Goal: Task Accomplishment & Management: Use online tool/utility

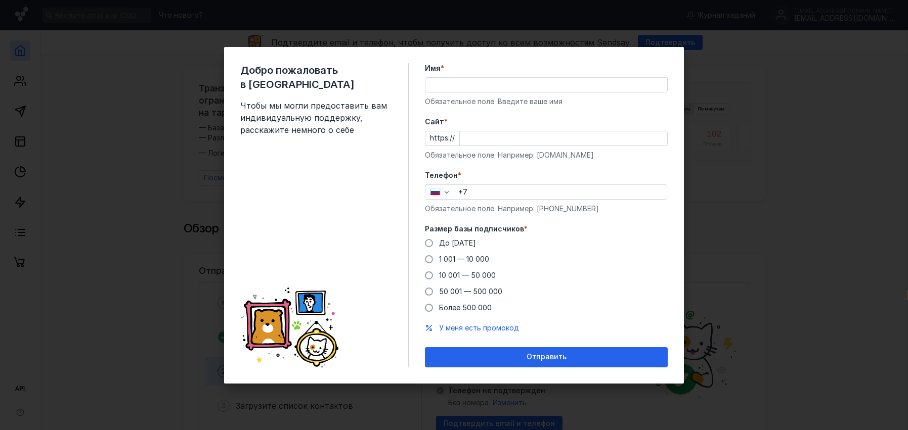
select select "ru"
click at [591, 249] on div "До [DATE] 1 001 — 10 000 10 001 — 50 000 50 001 — 500 000 Более 500 000" at bounding box center [546, 275] width 243 height 75
click at [434, 236] on div "Размер базы подписчиков * До [DATE] 1 001 — 10 000 10 001 — 50 000 50 001 — 500…" at bounding box center [546, 268] width 243 height 89
click at [431, 243] on span at bounding box center [429, 243] width 8 height 8
click at [0, 0] on input "До [DATE]" at bounding box center [0, 0] width 0 height 0
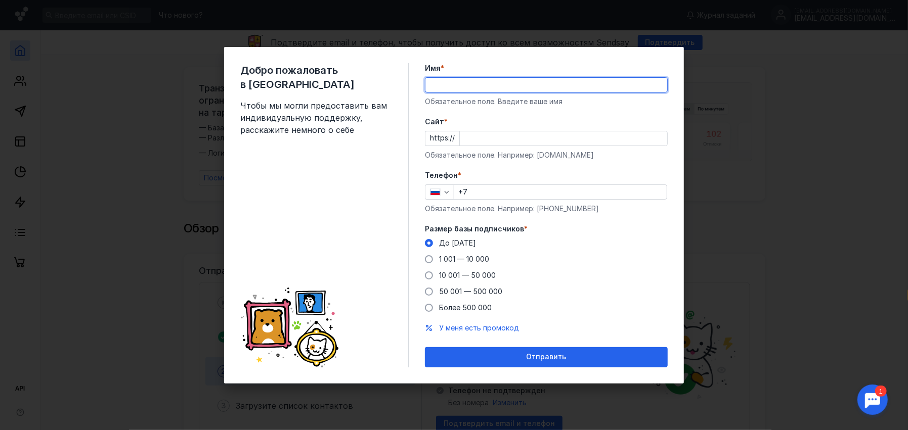
click at [472, 82] on input "Имя *" at bounding box center [546, 85] width 242 height 14
type input "[PERSON_NAME]"
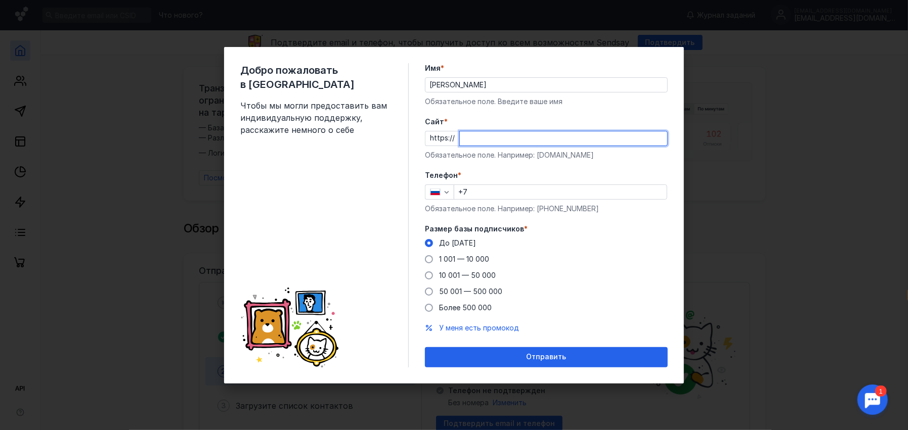
click at [489, 142] on input "Cайт *" at bounding box center [563, 138] width 207 height 14
click at [490, 141] on input "Cайт *" at bounding box center [563, 138] width 207 height 14
type input "[DOMAIN_NAME]"
click at [498, 190] on input "+7" at bounding box center [560, 192] width 212 height 14
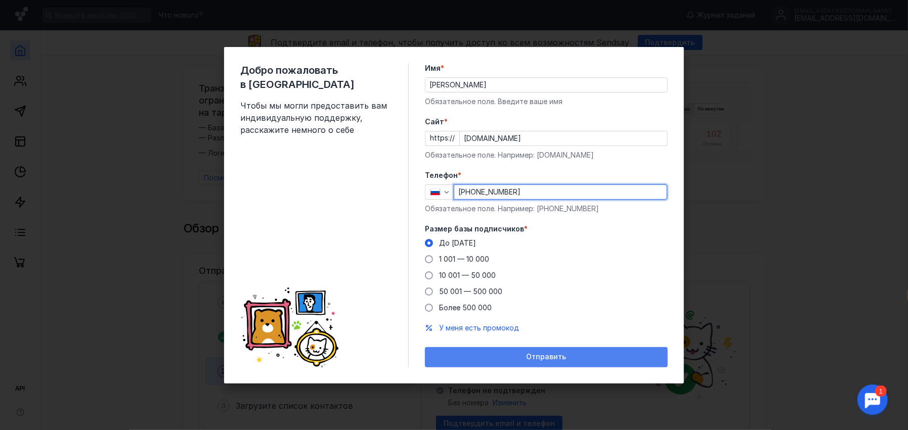
type input "[PHONE_NUMBER]"
click at [531, 359] on span "Отправить" at bounding box center [546, 357] width 40 height 9
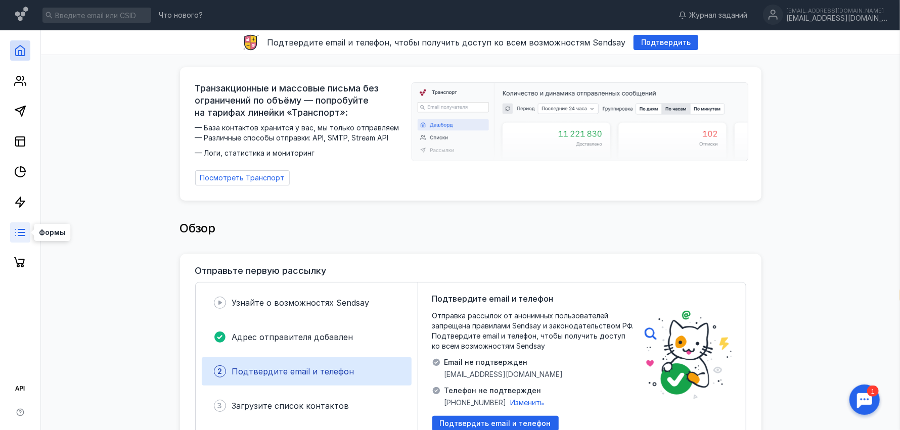
click at [22, 231] on icon at bounding box center [20, 233] width 12 height 12
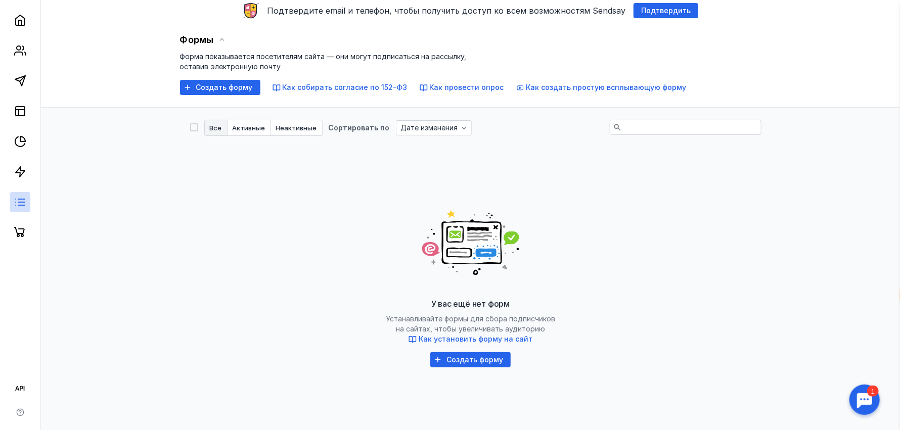
scroll to position [65, 0]
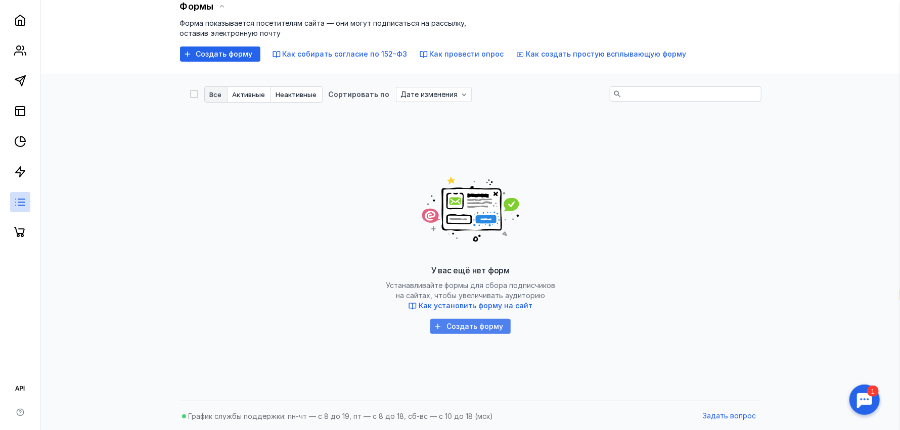
click at [482, 332] on div "Создать форму" at bounding box center [470, 326] width 80 height 15
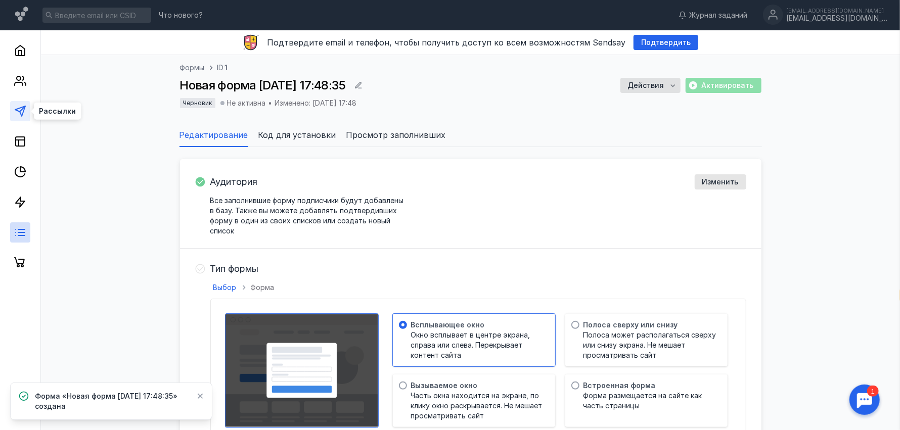
click at [19, 112] on polygon at bounding box center [20, 111] width 10 height 10
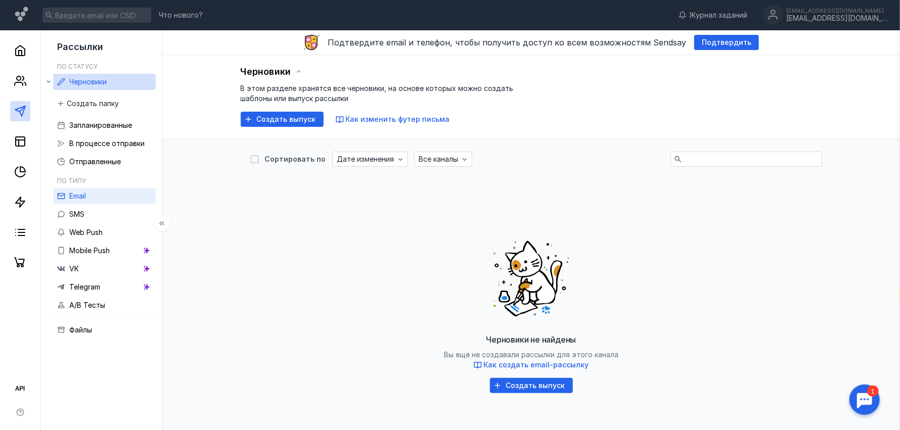
click at [102, 200] on link "Email" at bounding box center [104, 196] width 103 height 16
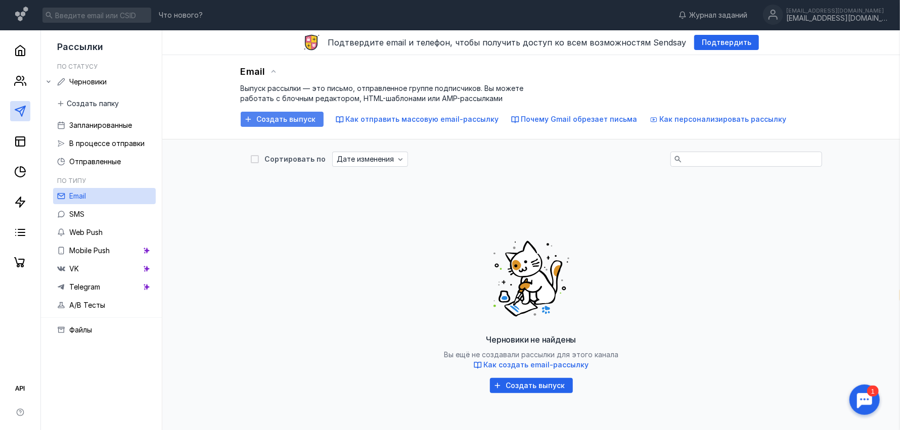
click at [274, 119] on span "Создать выпуск" at bounding box center [286, 119] width 59 height 9
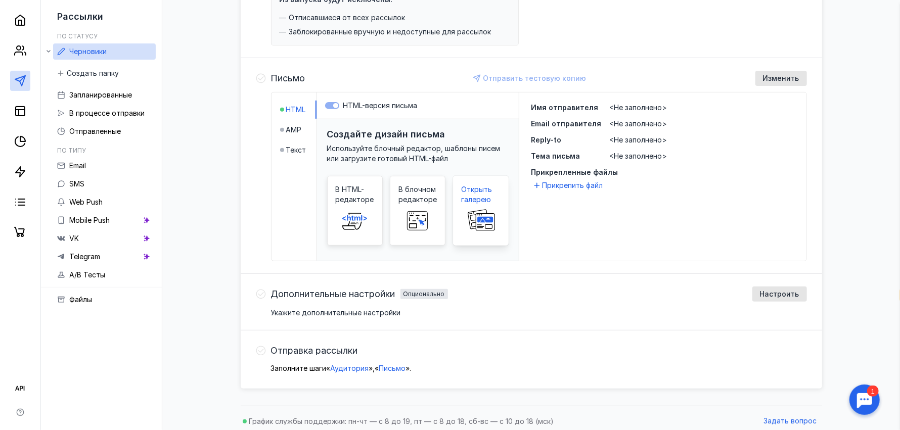
scroll to position [200, 0]
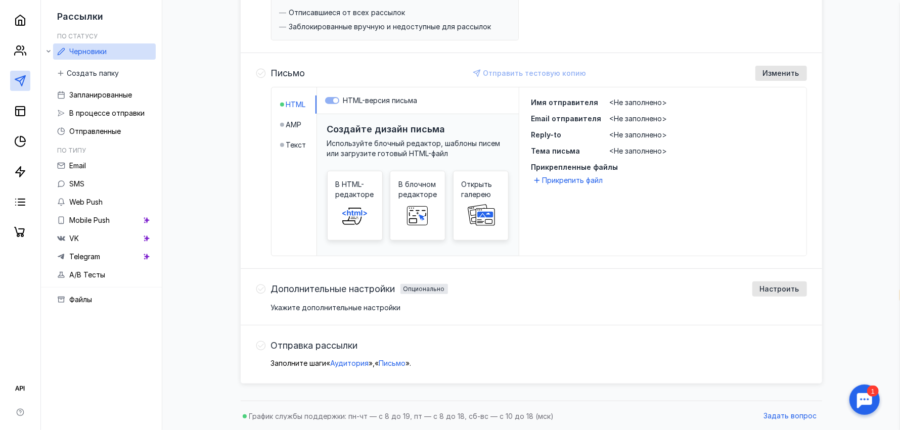
click at [572, 98] on span "Имя отправителя" at bounding box center [565, 102] width 67 height 9
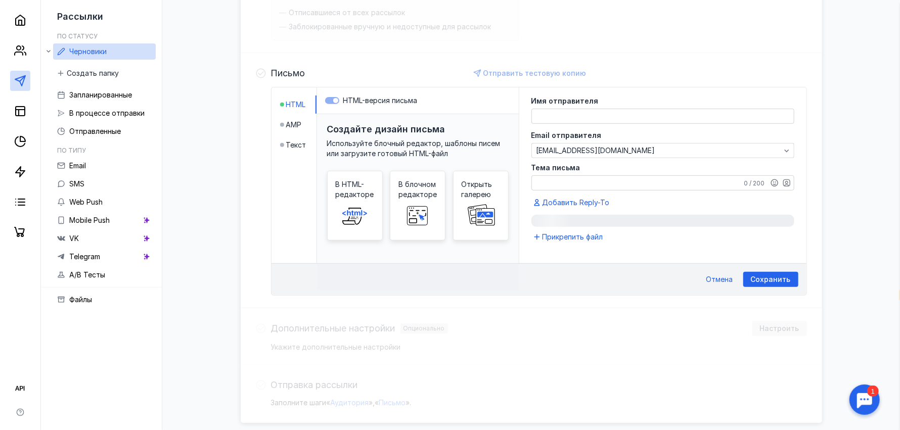
scroll to position [239, 0]
